Goal: Information Seeking & Learning: Check status

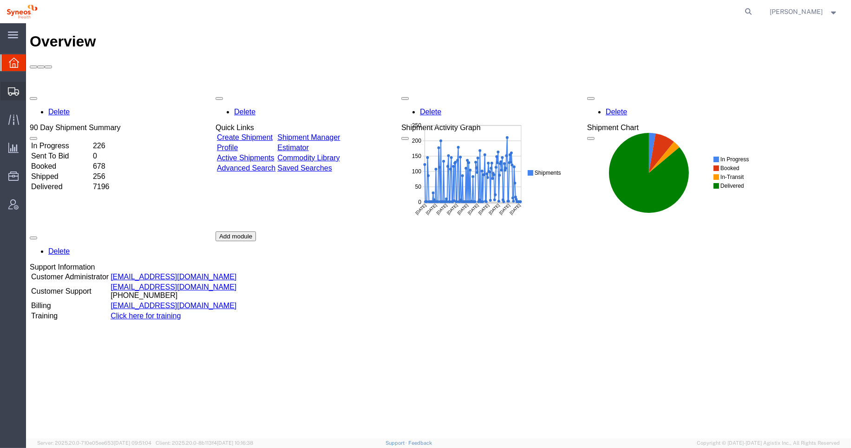
click at [32, 89] on span "Shipments" at bounding box center [29, 91] width 7 height 19
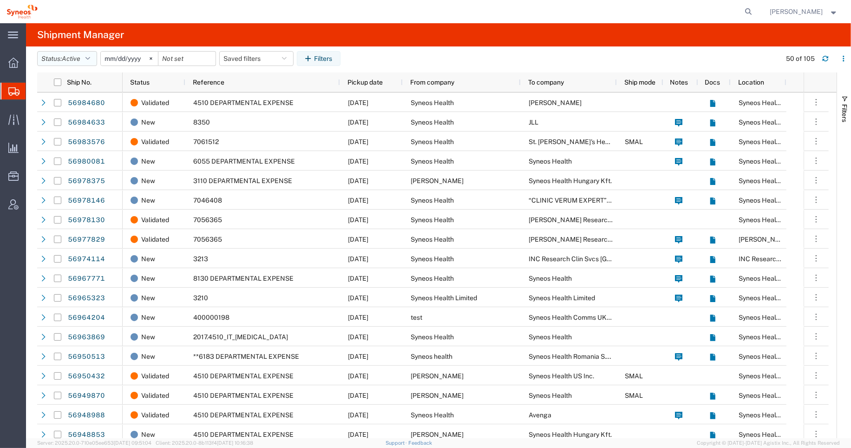
click at [90, 59] on icon "button" at bounding box center [87, 58] width 5 height 7
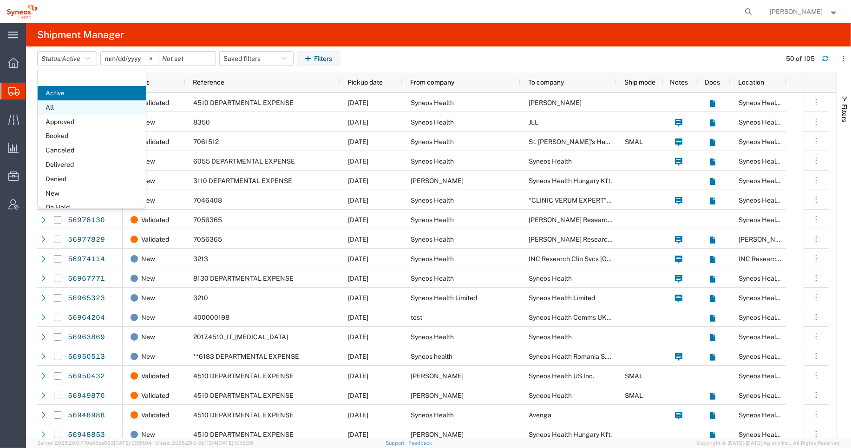
click at [56, 105] on span "All" at bounding box center [92, 107] width 108 height 14
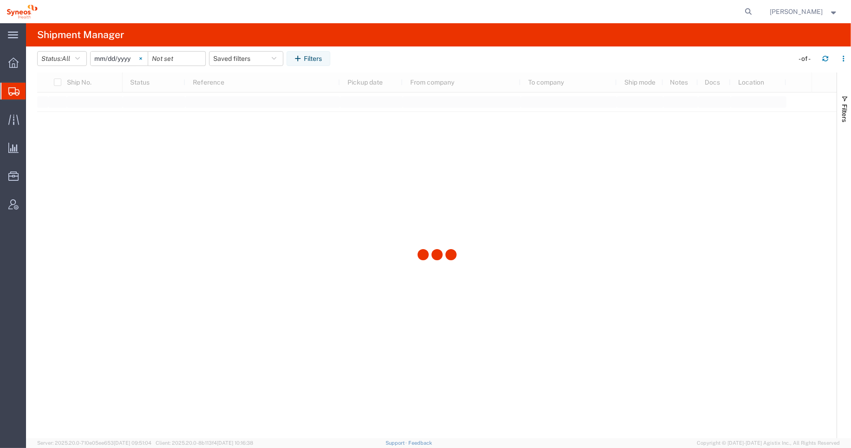
click at [142, 58] on icon at bounding box center [140, 58] width 2 height 2
click at [845, 118] on span "Filters" at bounding box center [843, 113] width 7 height 18
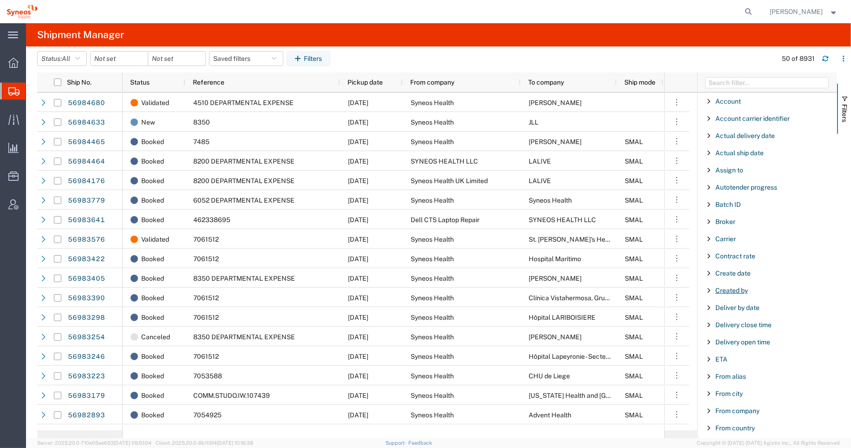
click at [742, 290] on span "Created by" at bounding box center [731, 289] width 33 height 7
click at [755, 316] on div "starts with" at bounding box center [767, 313] width 106 height 7
click at [736, 332] on input "Filter Value" at bounding box center [771, 329] width 122 height 11
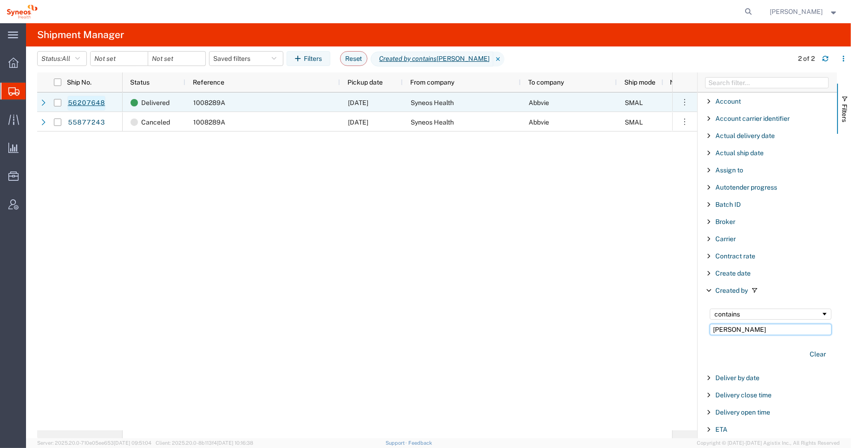
type input "[PERSON_NAME]"
click at [80, 104] on link "56207648" at bounding box center [86, 103] width 38 height 15
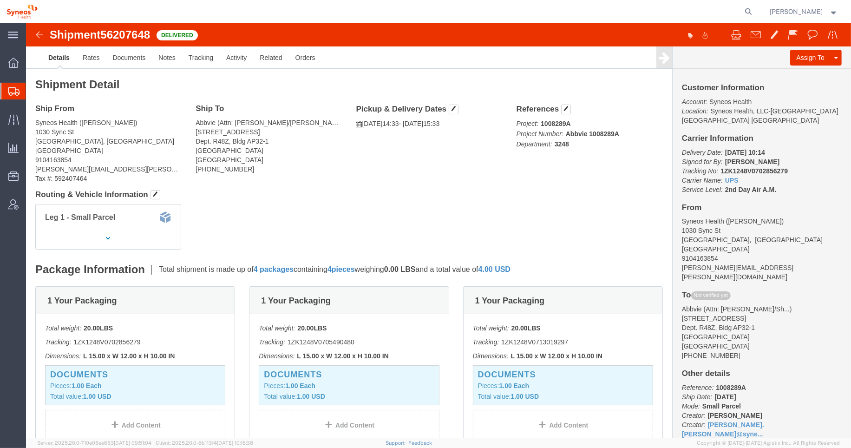
click img
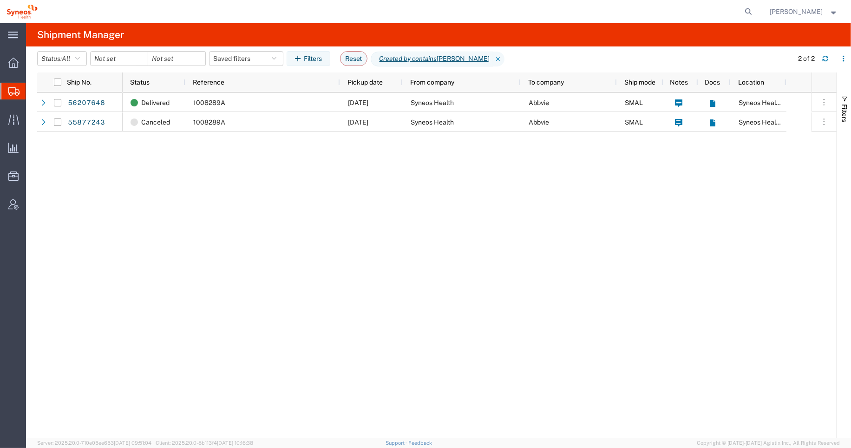
click at [0, 0] on span "Shipment Manager" at bounding box center [0, 0] width 0 height 0
drag, startPoint x: 210, startPoint y: 257, endPoint x: 179, endPoint y: 220, distance: 48.5
click at [209, 255] on div "Delivered 1008289A [DATE] Syneos Health Abbvie SMAL Syneos Health, LLC-[GEOGRAP…" at bounding box center [467, 264] width 689 height 345
click at [16, 90] on icon at bounding box center [13, 91] width 11 height 8
click at [0, 0] on span "Shipment Manager" at bounding box center [0, 0] width 0 height 0
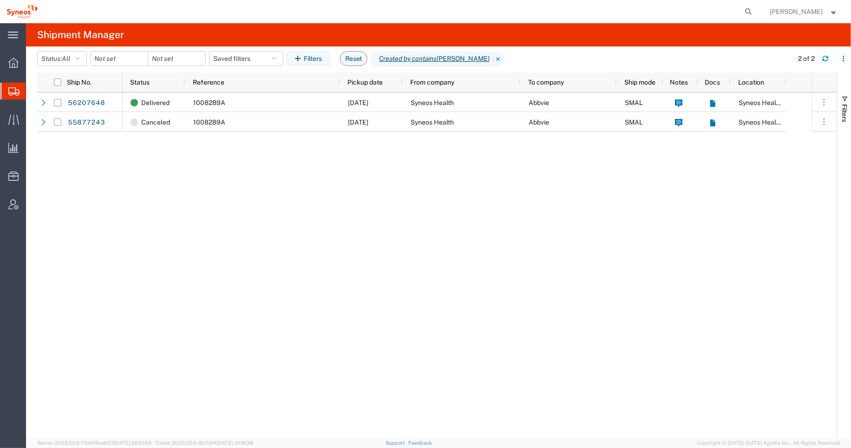
click at [208, 192] on div "Delivered 1008289A [DATE] Syneos Health Abbvie SMAL Syneos Health, LLC-[GEOGRAP…" at bounding box center [467, 264] width 689 height 345
click at [110, 59] on input "date" at bounding box center [119, 59] width 57 height 14
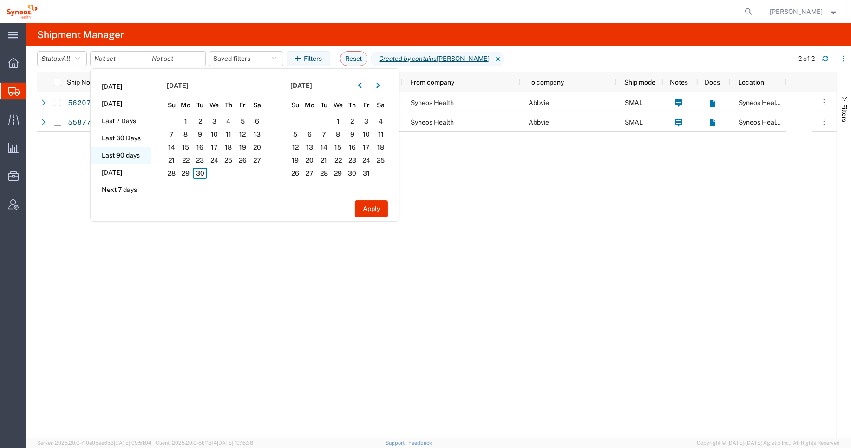
click at [131, 151] on li "Last 90 days" at bounding box center [121, 155] width 60 height 17
type input "[DATE]"
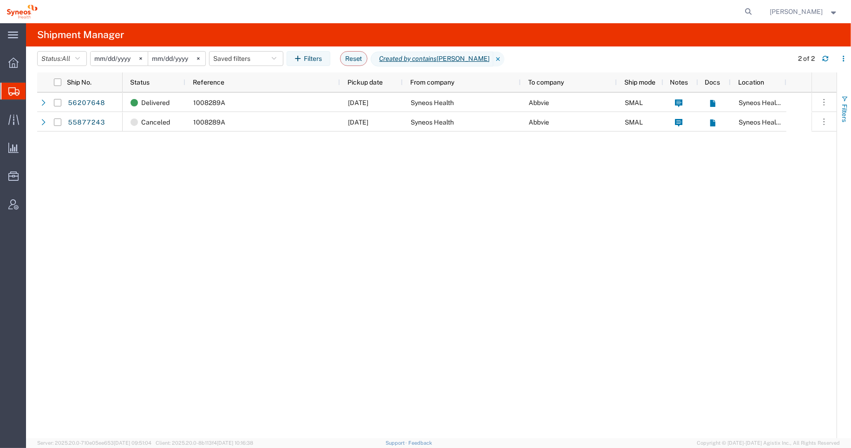
click at [850, 113] on html "main_menu Created with Sketch. Collapse Menu Overview Shipments Shipment Manage…" at bounding box center [425, 224] width 851 height 448
click at [845, 112] on span "Filters" at bounding box center [843, 113] width 7 height 18
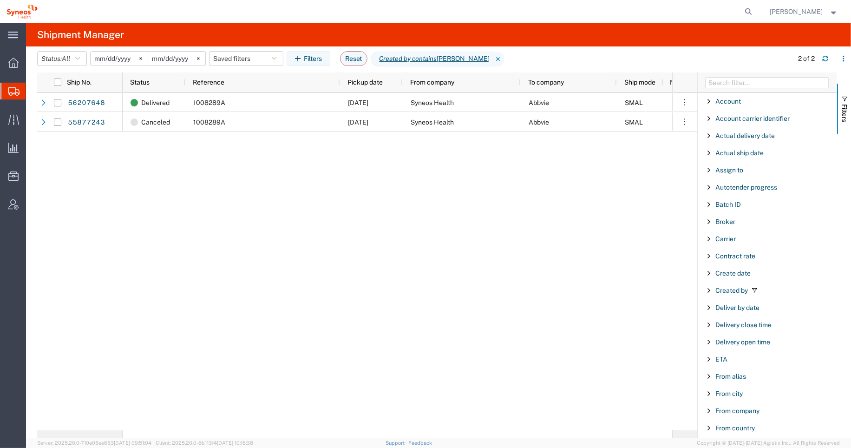
click at [807, 228] on div "Broker" at bounding box center [766, 221] width 139 height 17
click at [711, 221] on span "Filter List 66 Filters" at bounding box center [708, 221] width 7 height 7
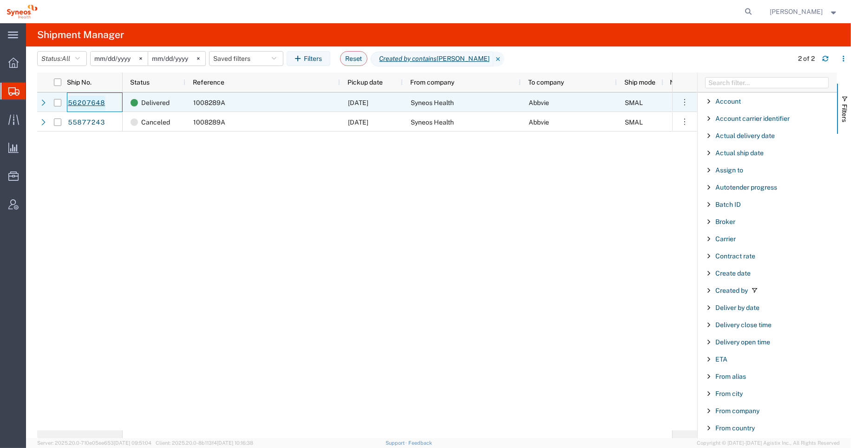
click at [93, 103] on link "56207648" at bounding box center [86, 103] width 38 height 15
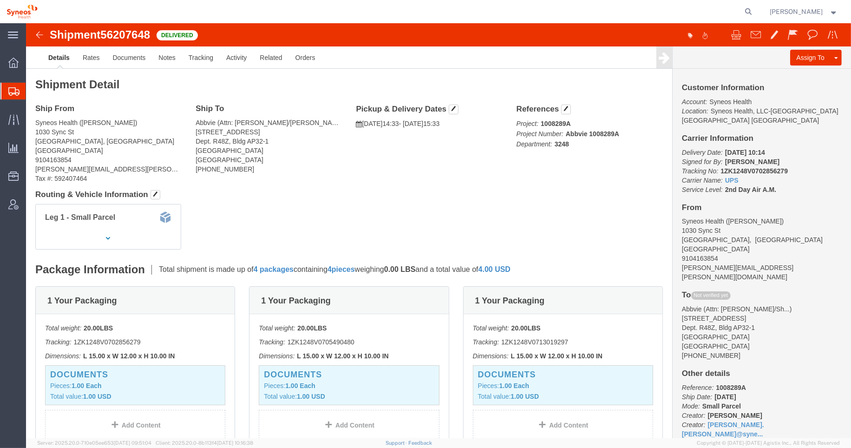
click img
